Goal: Communication & Community: Answer question/provide support

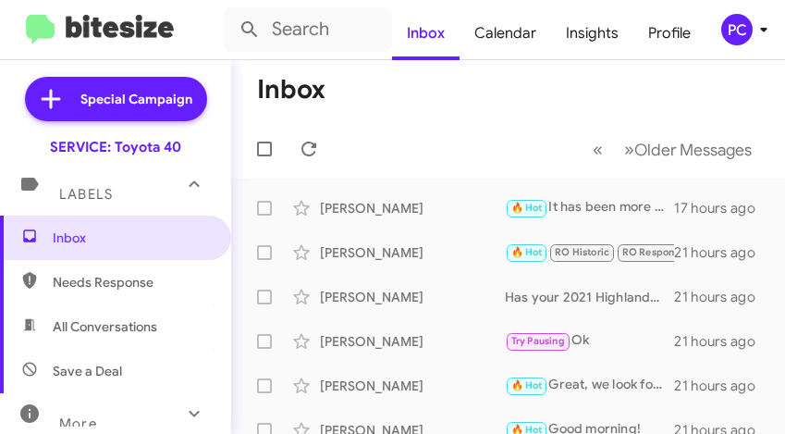
click at [126, 277] on span "Needs Response" at bounding box center [131, 282] width 157 height 18
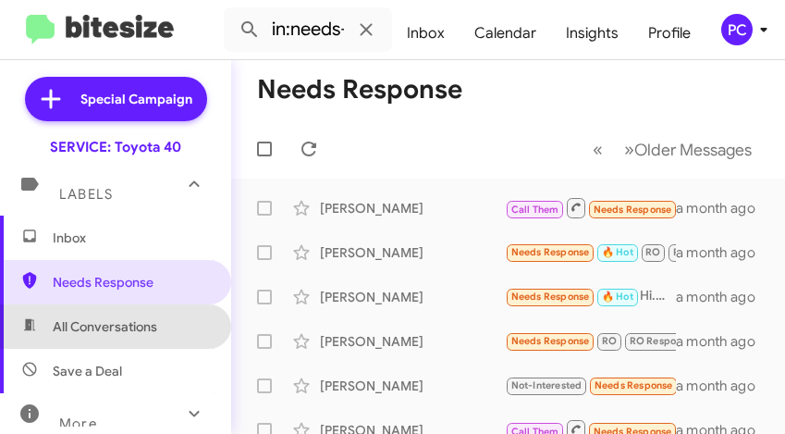
click at [121, 325] on span "All Conversations" at bounding box center [105, 326] width 104 height 18
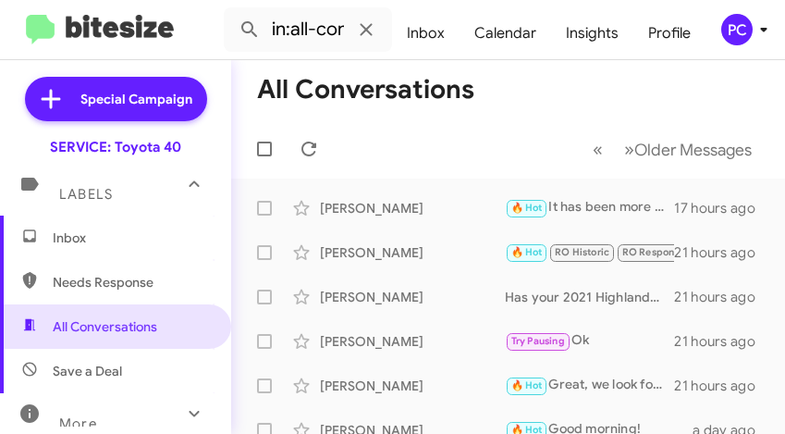
click at [101, 371] on span "Save a Deal" at bounding box center [87, 371] width 69 height 18
type input "in:not-interested"
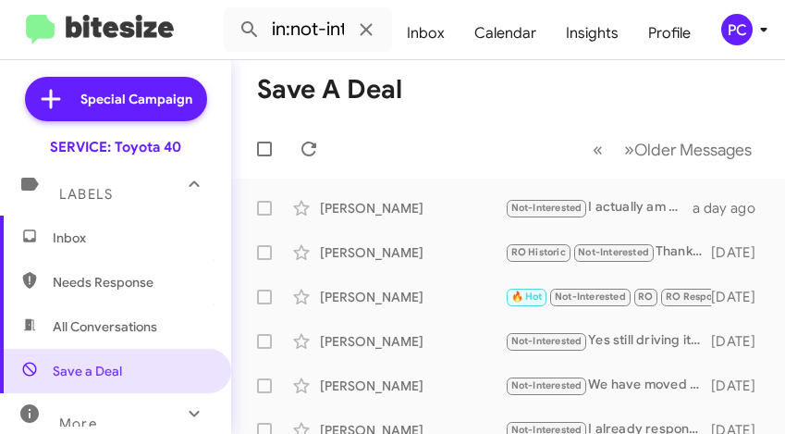
click at [78, 236] on span "Inbox" at bounding box center [131, 237] width 157 height 18
